Goal: Navigation & Orientation: Find specific page/section

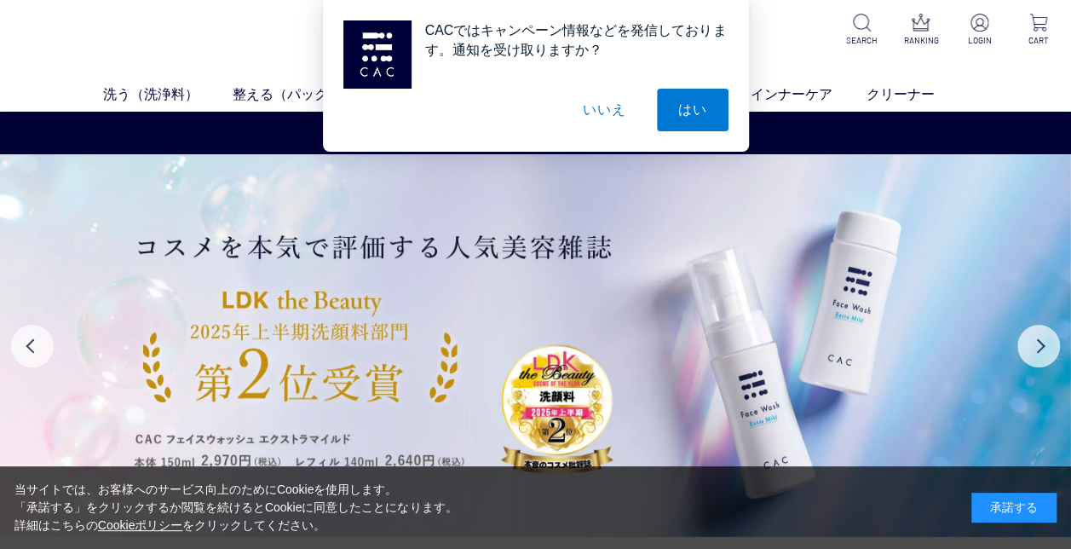
click at [607, 110] on button "いいえ" at bounding box center [604, 110] width 85 height 43
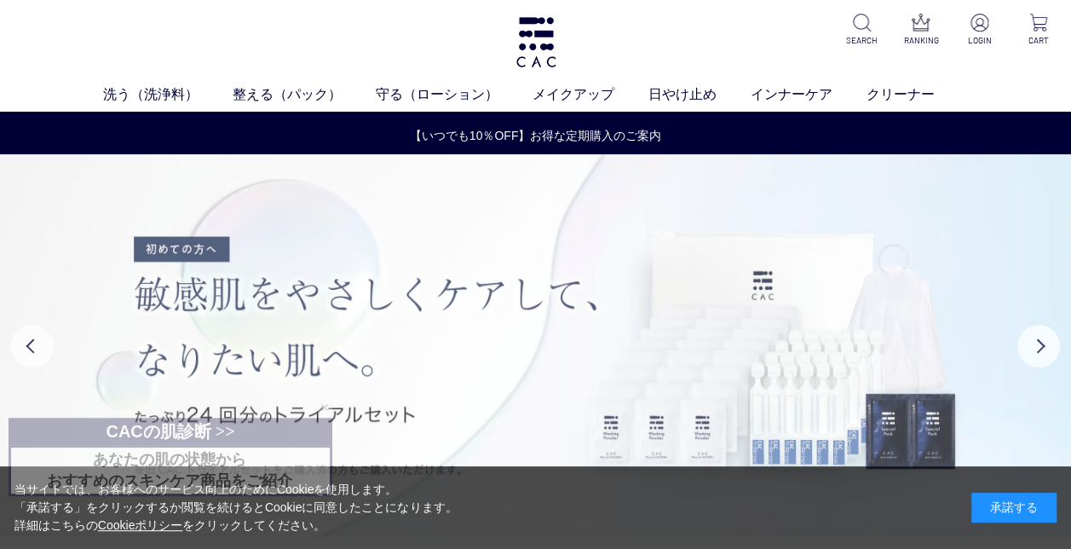
drag, startPoint x: 1007, startPoint y: 0, endPoint x: 157, endPoint y: 185, distance: 869.6
click at [157, 185] on img at bounding box center [535, 345] width 1071 height 383
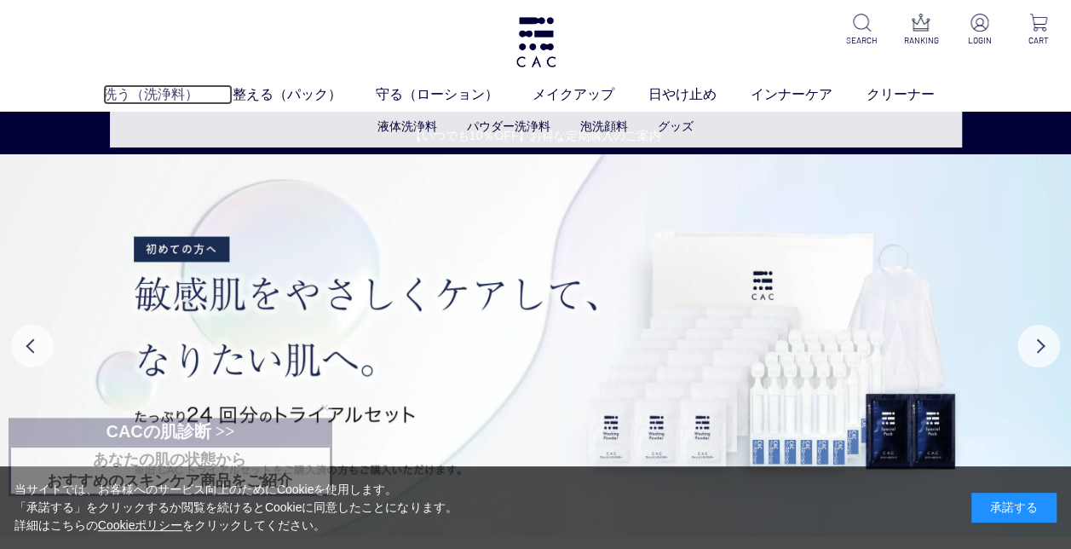
click at [141, 88] on link "洗う（洗浄料）" at bounding box center [168, 94] width 130 height 20
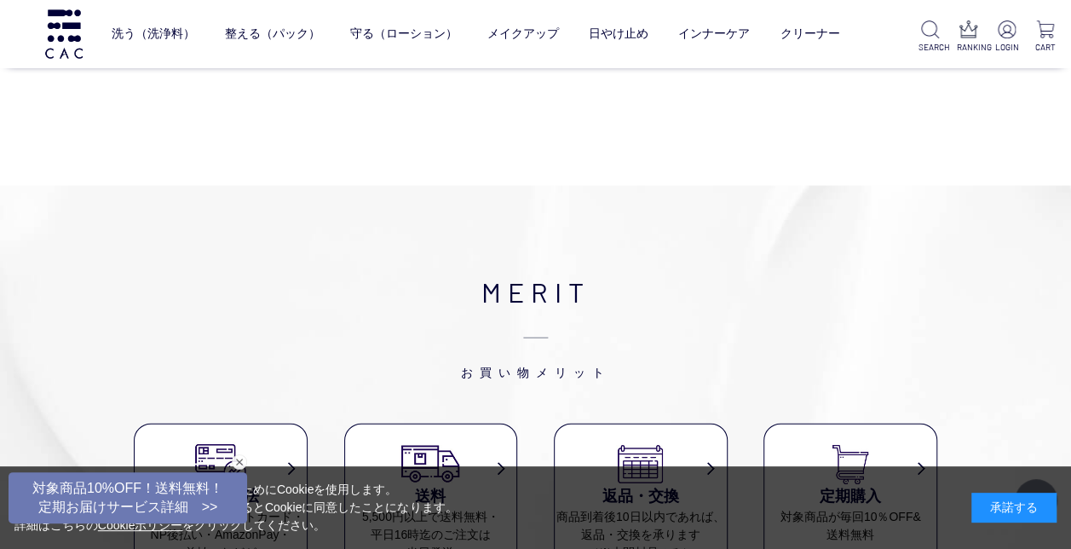
scroll to position [1875, 0]
